Goal: Task Accomplishment & Management: Manage account settings

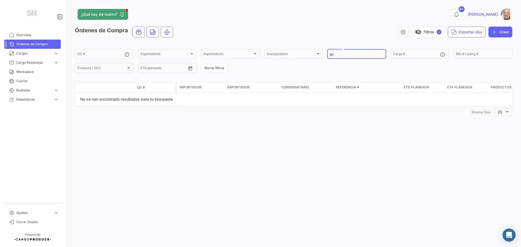
type input "6"
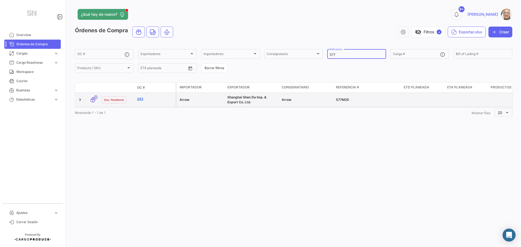
type input "577"
click at [142, 99] on link "243" at bounding box center [155, 99] width 36 height 5
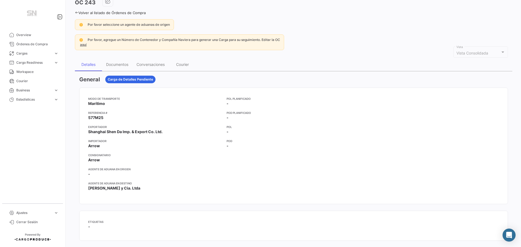
scroll to position [27, 0]
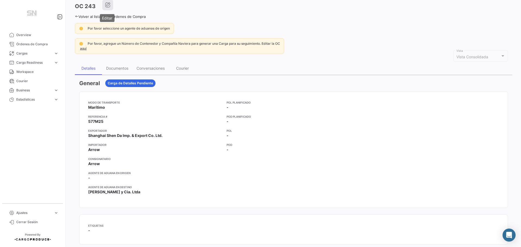
click at [108, 7] on icon "button" at bounding box center [107, 4] width 5 height 5
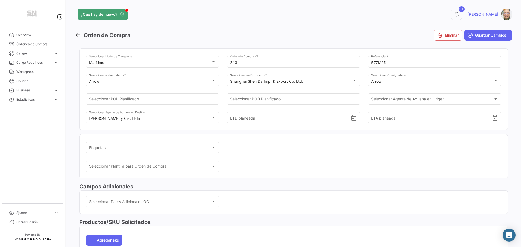
click at [77, 37] on icon at bounding box center [78, 35] width 6 height 6
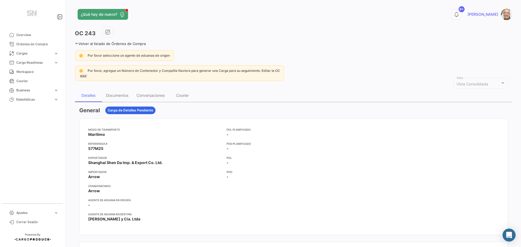
click at [77, 44] on icon at bounding box center [77, 44] width 4 height 4
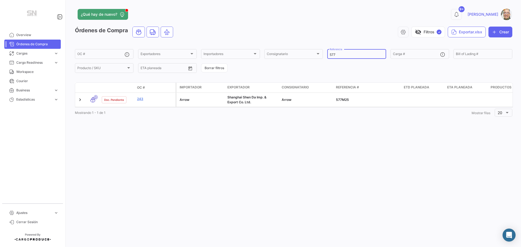
click at [342, 54] on input "577" at bounding box center [357, 55] width 54 height 4
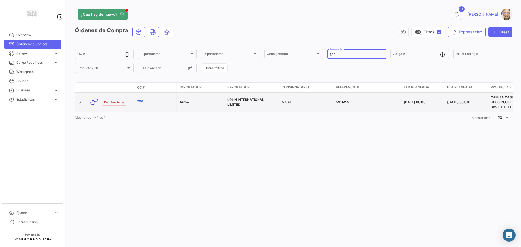
type input "592"
click at [143, 101] on link "266" at bounding box center [155, 101] width 36 height 5
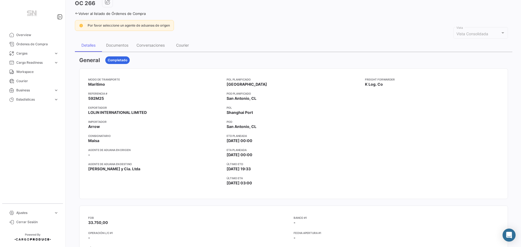
scroll to position [27, 0]
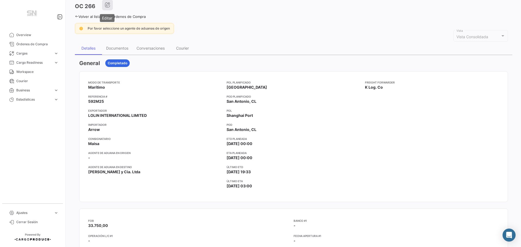
click at [109, 3] on icon "button" at bounding box center [107, 4] width 5 height 5
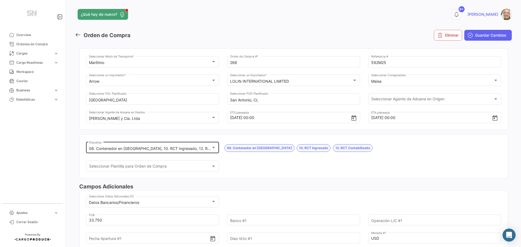
click at [214, 148] on div at bounding box center [213, 147] width 5 height 4
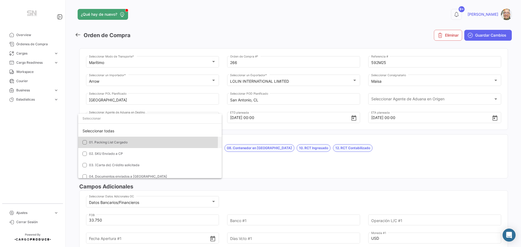
click at [83, 141] on mat-pseudo-checkbox at bounding box center [84, 142] width 4 height 4
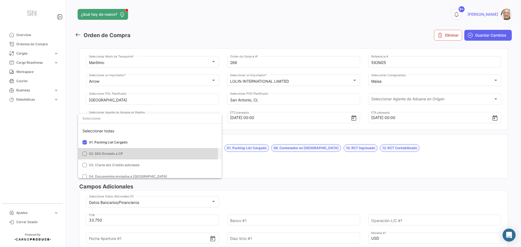
click at [87, 154] on mat-pseudo-checkbox at bounding box center [84, 154] width 4 height 4
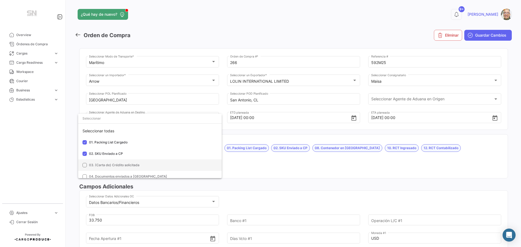
click at [84, 166] on mat-pseudo-checkbox at bounding box center [84, 165] width 4 height 4
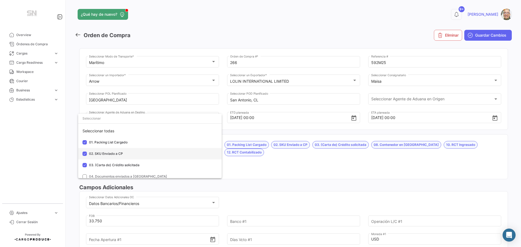
scroll to position [27, 0]
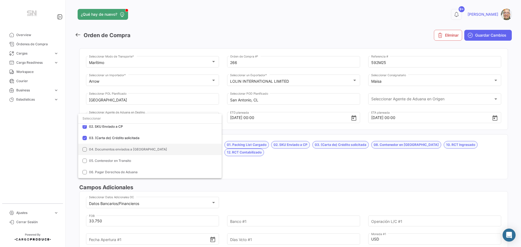
click at [81, 150] on mat-option "04. Documentos enviados a [GEOGRAPHIC_DATA]" at bounding box center [150, 149] width 144 height 11
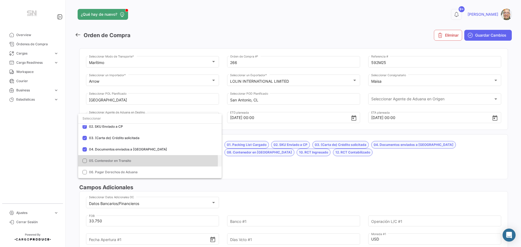
click at [82, 161] on mat-pseudo-checkbox at bounding box center [84, 161] width 4 height 4
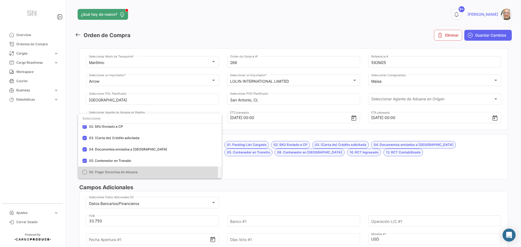
drag, startPoint x: 84, startPoint y: 170, endPoint x: 96, endPoint y: 167, distance: 12.3
click at [84, 171] on mat-pseudo-checkbox at bounding box center [84, 172] width 4 height 4
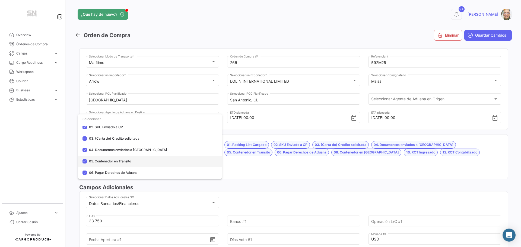
scroll to position [54, 0]
click at [86, 159] on mat-pseudo-checkbox at bounding box center [84, 157] width 4 height 4
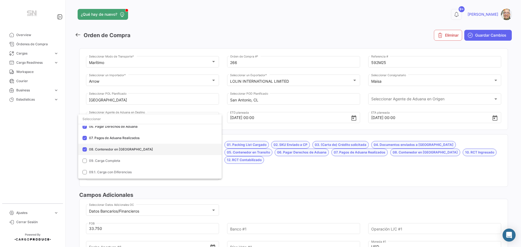
scroll to position [81, 0]
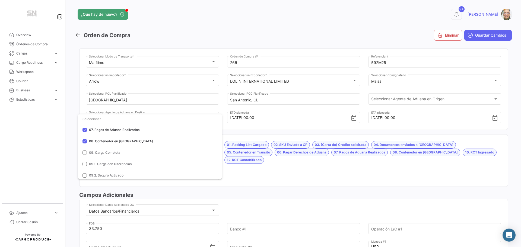
click at [241, 165] on div at bounding box center [260, 123] width 521 height 247
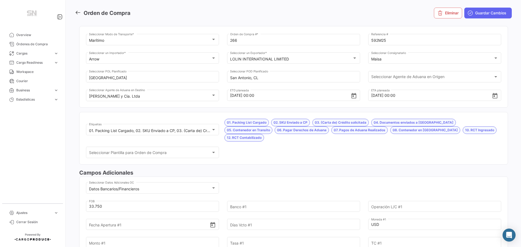
scroll to position [54, 0]
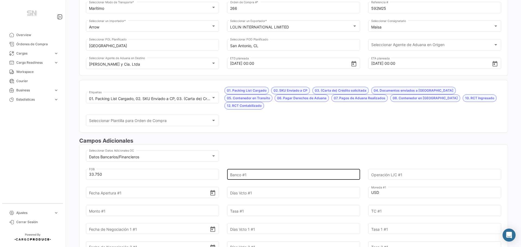
click at [234, 168] on input "Banco #1" at bounding box center [290, 174] width 121 height 19
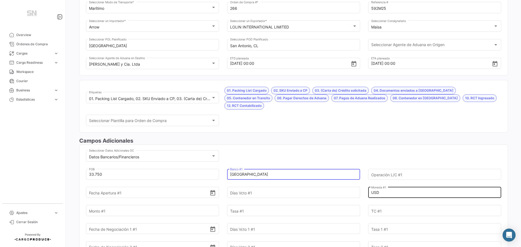
type input "[GEOGRAPHIC_DATA]"
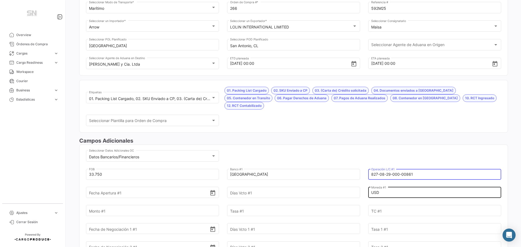
type input "827-08-29-000-00861"
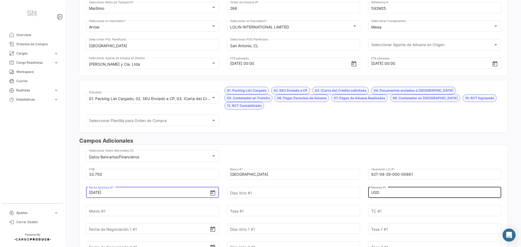
type input "[DATE]"
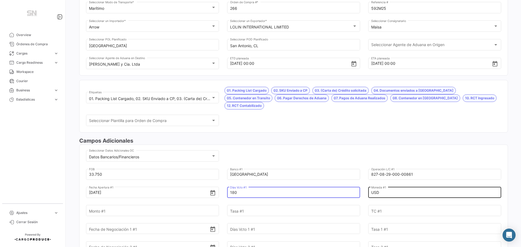
type input "180"
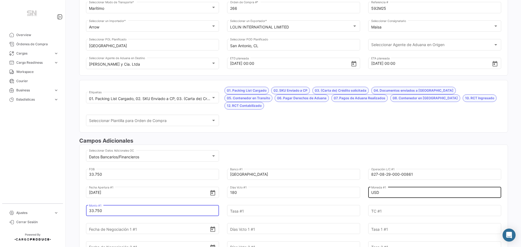
type input "33.750"
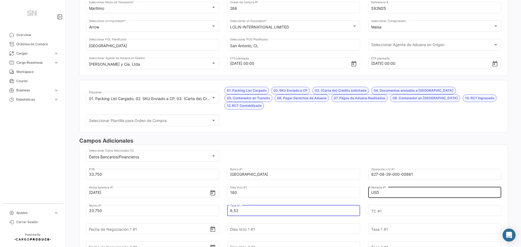
type input "6,52"
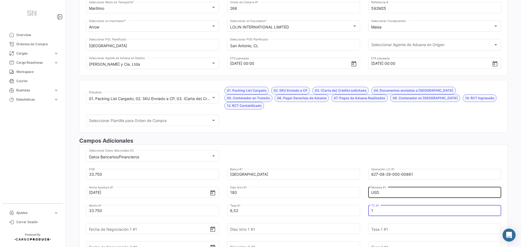
type input "1"
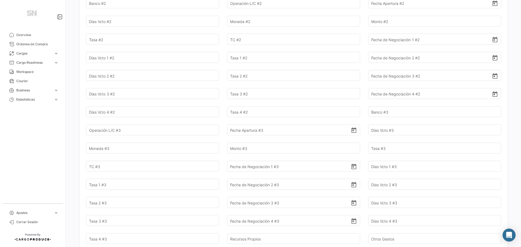
scroll to position [434, 0]
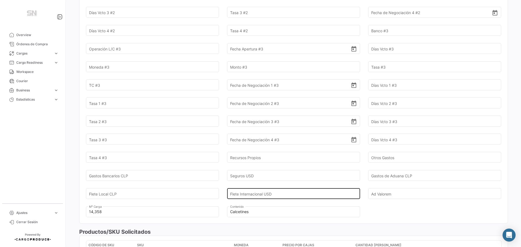
click at [255, 186] on input "Flete Internacional USD" at bounding box center [290, 193] width 121 height 19
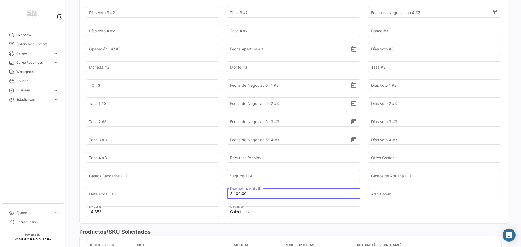
type input "2.400,00"
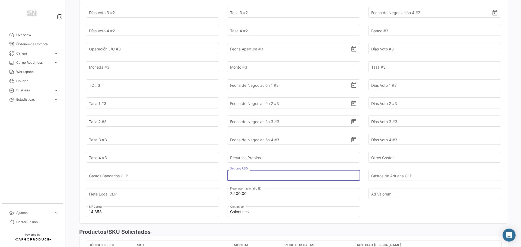
click at [251, 168] on input "Seguros USD" at bounding box center [290, 175] width 121 height 19
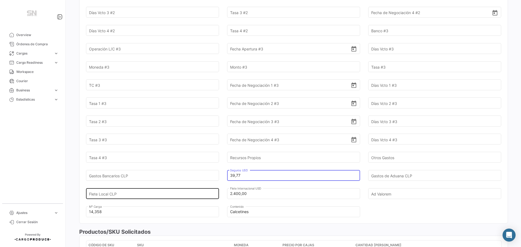
type input "39,77"
click at [121, 189] on input "Flete Local CLP" at bounding box center [149, 193] width 121 height 19
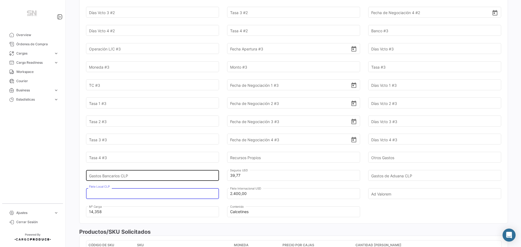
click at [139, 170] on input "Gastos Bancarios CLP" at bounding box center [149, 175] width 121 height 19
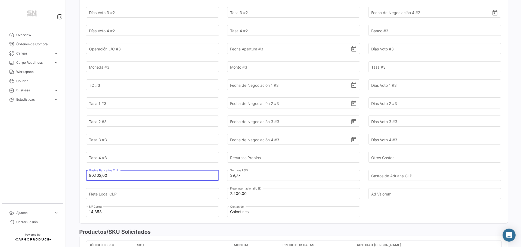
type input "80.102,00"
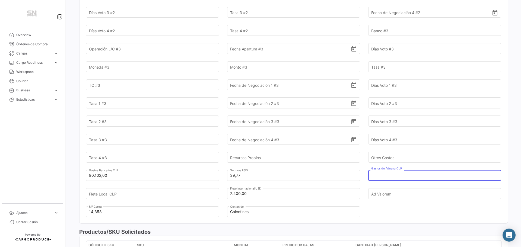
click at [386, 170] on input "Gastos de Aduana CLP" at bounding box center [431, 175] width 121 height 19
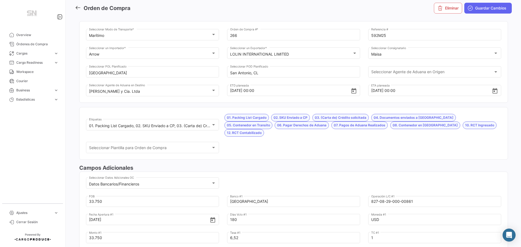
scroll to position [0, 0]
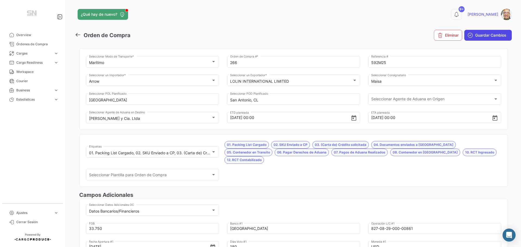
type input "341.591"
click at [477, 39] on button "Guardar Cambios" at bounding box center [487, 35] width 47 height 11
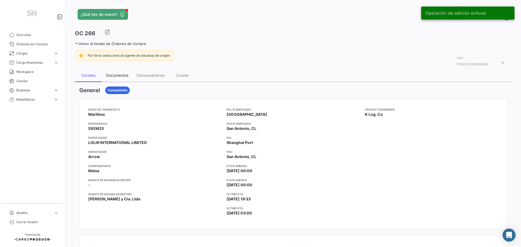
click at [117, 73] on div "Documentos" at bounding box center [117, 75] width 22 height 5
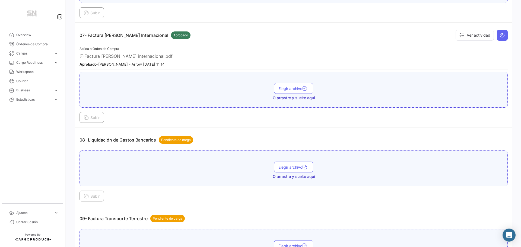
scroll to position [733, 0]
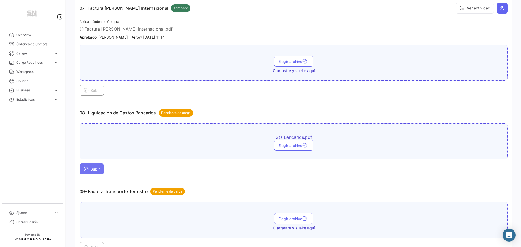
click at [97, 168] on span "Subir" at bounding box center [92, 169] width 16 height 5
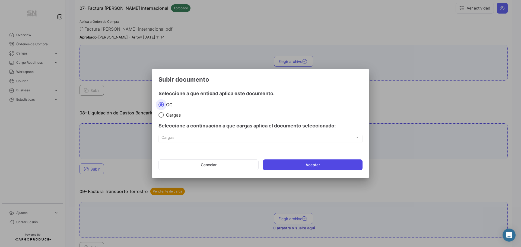
click at [286, 164] on button "Aceptar" at bounding box center [313, 165] width 100 height 11
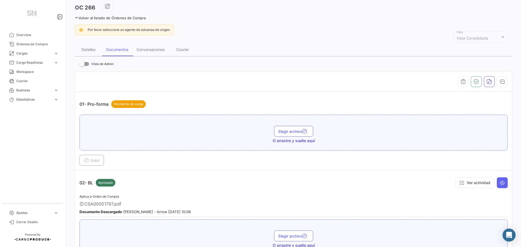
scroll to position [0, 0]
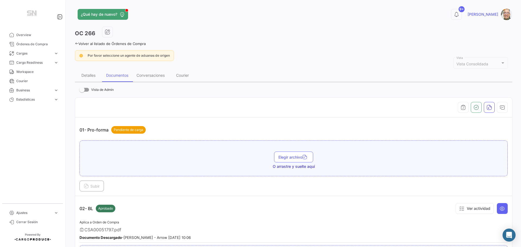
click at [76, 43] on icon at bounding box center [77, 44] width 4 height 4
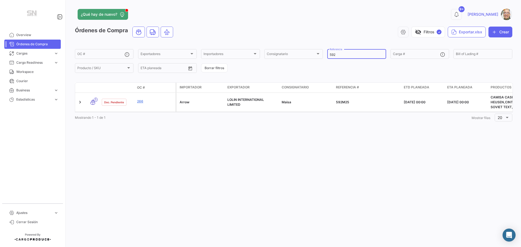
click at [340, 54] on input "592" at bounding box center [357, 55] width 54 height 4
type input "5"
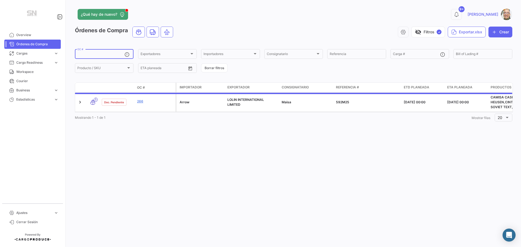
click at [106, 53] on input "OC #" at bounding box center [100, 55] width 47 height 4
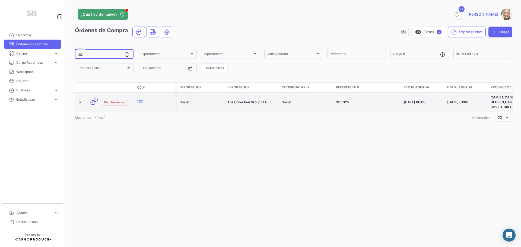
type input "182"
click at [141, 103] on link "182" at bounding box center [155, 101] width 36 height 5
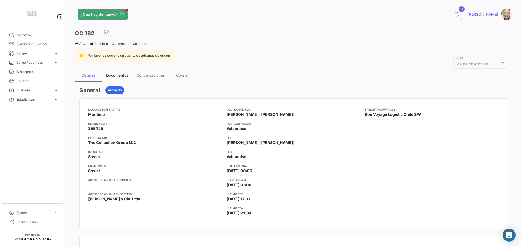
click at [112, 74] on div "Documentos" at bounding box center [117, 75] width 22 height 5
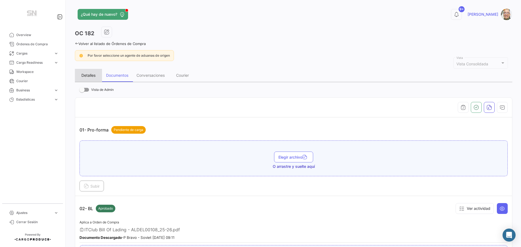
click at [92, 74] on div "Detalles" at bounding box center [88, 75] width 14 height 5
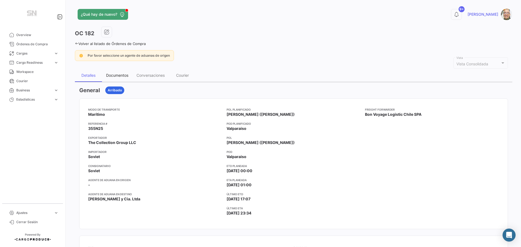
click at [109, 74] on div "Documentos" at bounding box center [117, 75] width 22 height 5
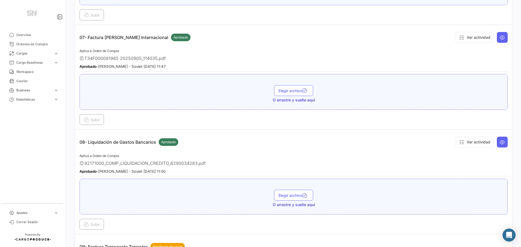
scroll to position [706, 0]
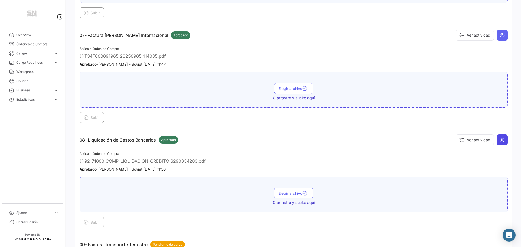
click at [500, 144] on button at bounding box center [502, 140] width 11 height 11
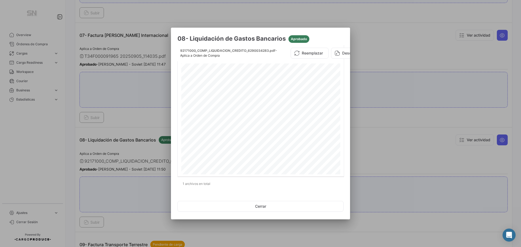
scroll to position [81, 0]
click at [258, 206] on button "Cerrar" at bounding box center [260, 206] width 166 height 11
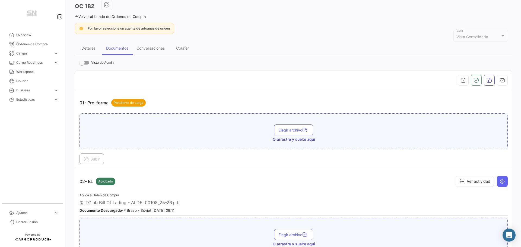
scroll to position [0, 0]
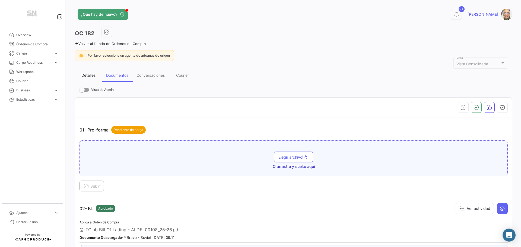
click at [86, 76] on div "Detalles" at bounding box center [88, 75] width 14 height 5
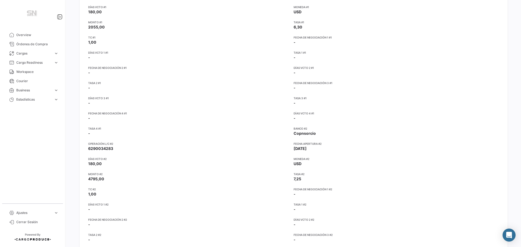
scroll to position [190, 0]
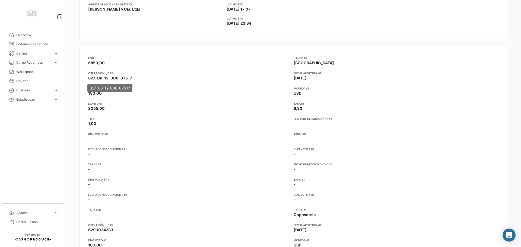
drag, startPoint x: 131, startPoint y: 77, endPoint x: 99, endPoint y: 80, distance: 31.9
click at [94, 80] on body "Overview Órdenes de Compra Cargas expand_more Cargas Aéreas Cargas Marítimas Ca…" at bounding box center [260, 123] width 521 height 247
click at [211, 92] on app-card-info-label "[PERSON_NAME] Vcto #1 180,00" at bounding box center [190, 91] width 205 height 10
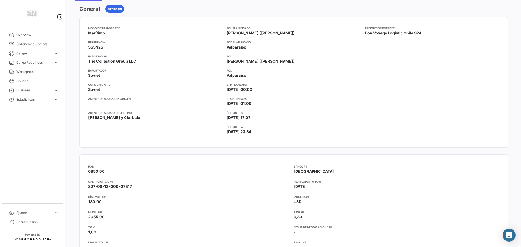
scroll to position [0, 0]
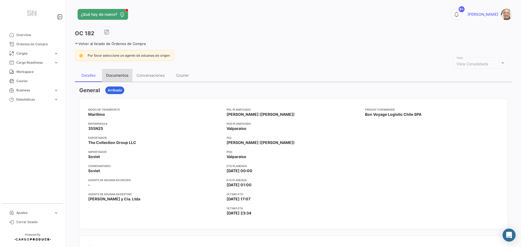
click at [123, 73] on div "Documentos" at bounding box center [117, 75] width 30 height 13
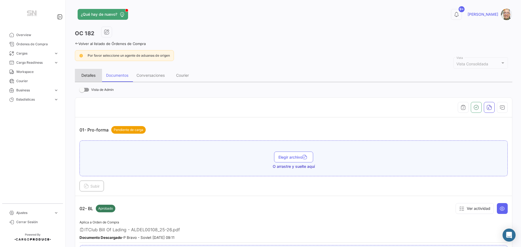
click at [93, 77] on div "Detalles" at bounding box center [88, 75] width 14 height 5
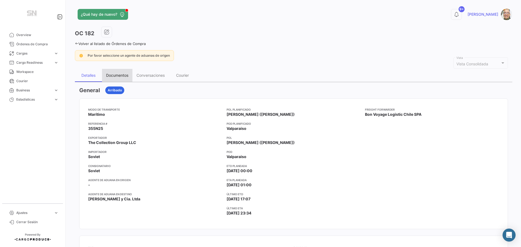
click at [114, 75] on div "Documentos" at bounding box center [117, 75] width 22 height 5
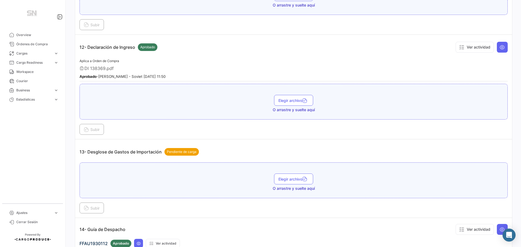
scroll to position [1221, 0]
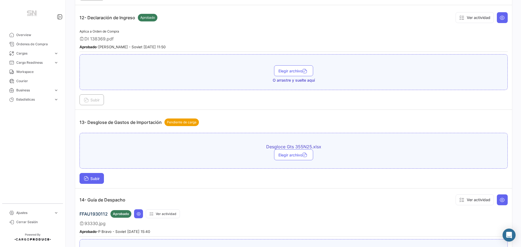
click at [81, 179] on button "Subir" at bounding box center [92, 178] width 24 height 11
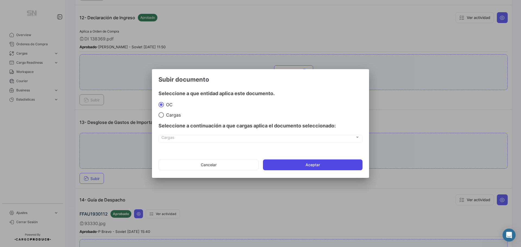
click at [314, 167] on button "Aceptar" at bounding box center [313, 165] width 100 height 11
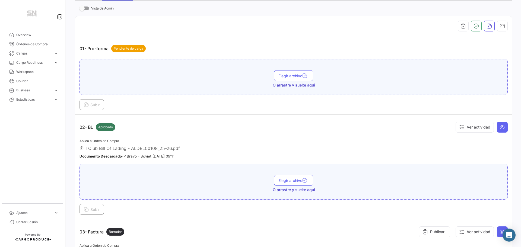
scroll to position [0, 0]
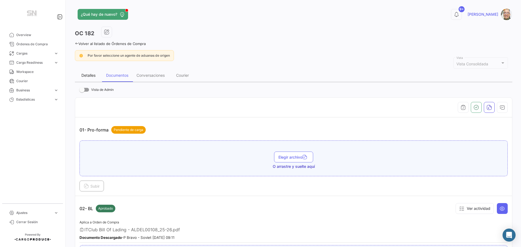
click at [83, 74] on div "Detalles" at bounding box center [88, 75] width 14 height 5
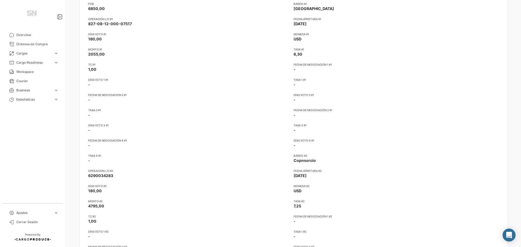
scroll to position [217, 0]
